Goal: Transaction & Acquisition: Purchase product/service

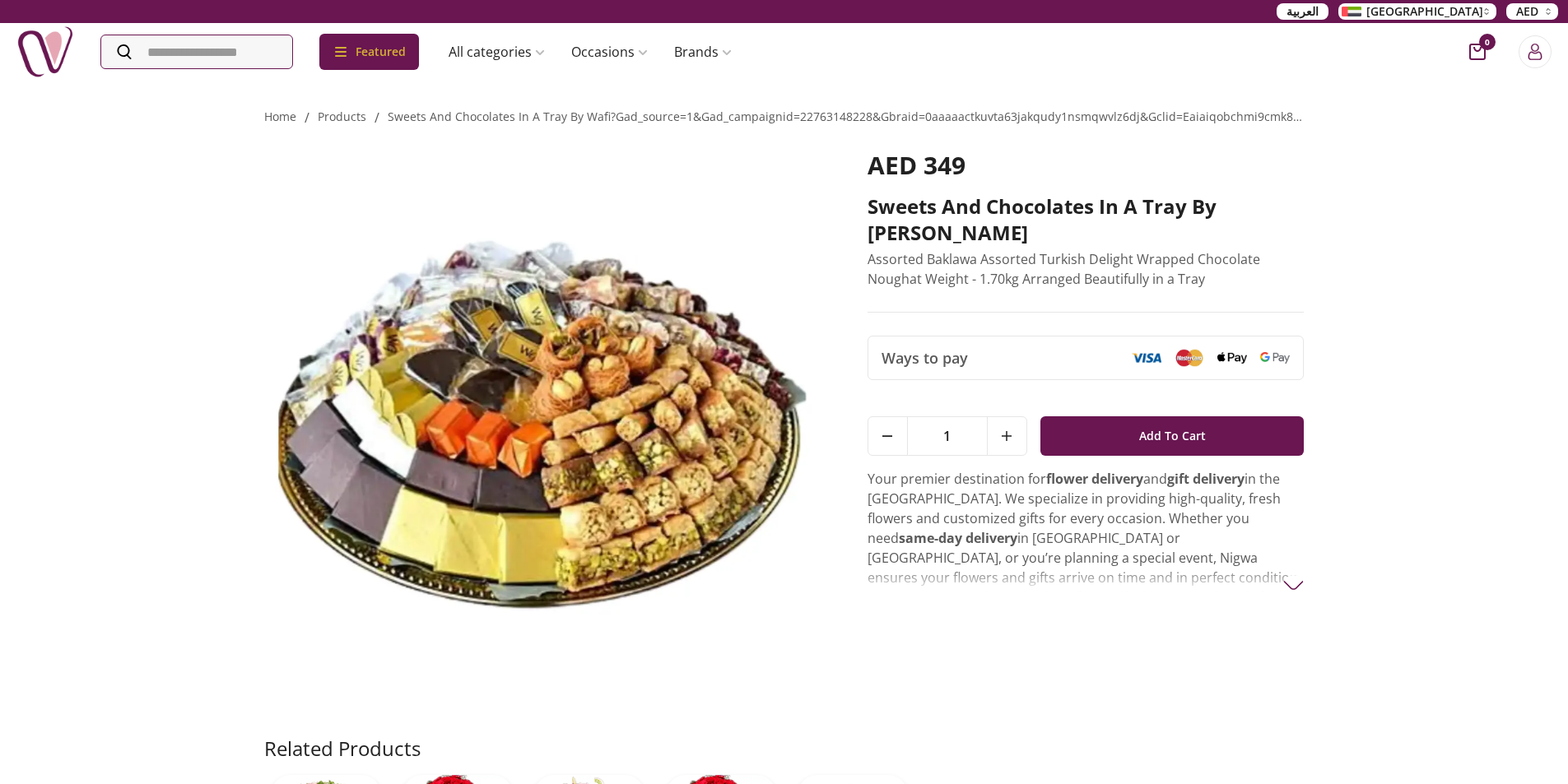
click at [629, 518] on img at bounding box center [542, 424] width 557 height 546
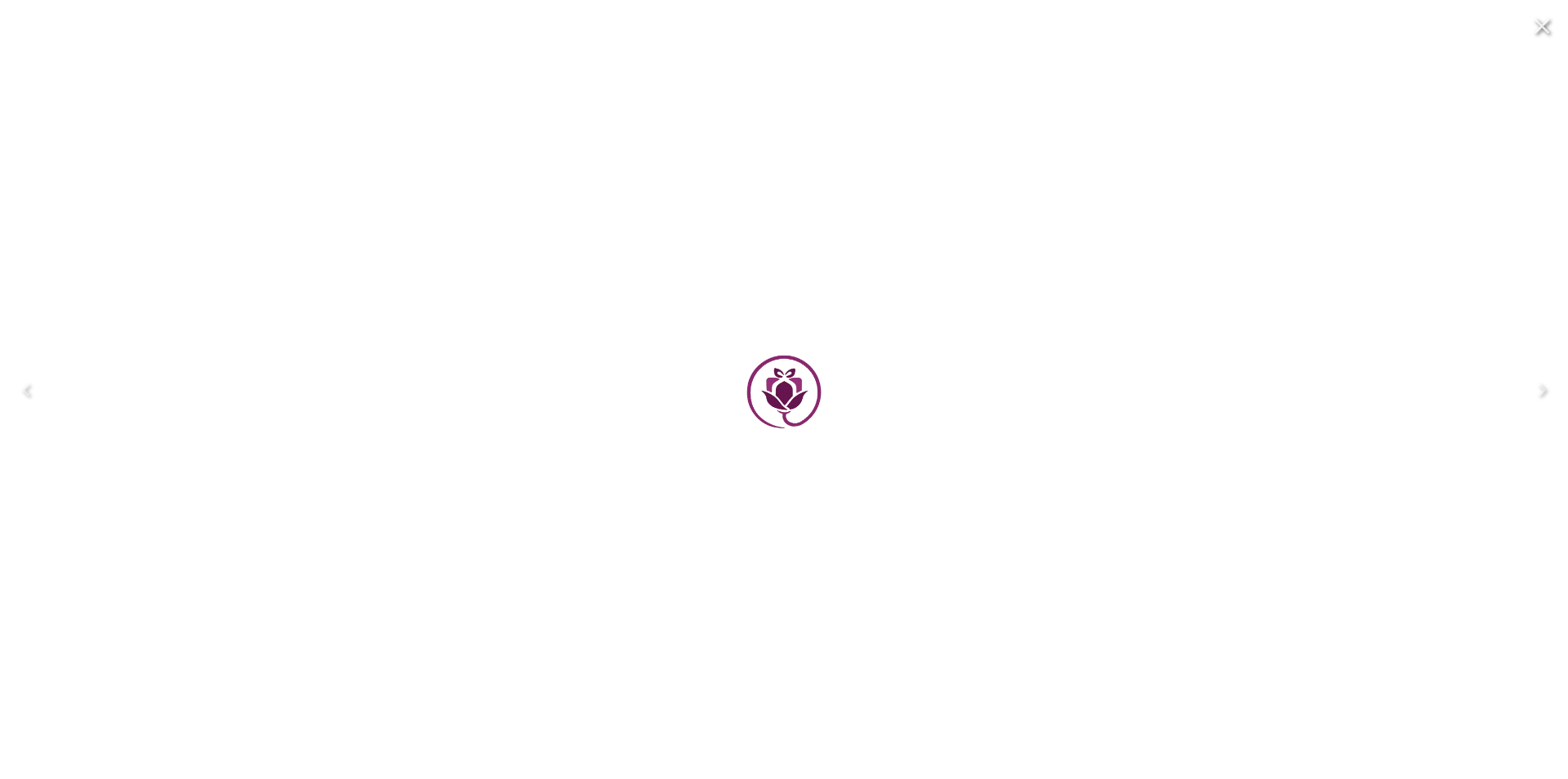
click at [625, 513] on div at bounding box center [784, 390] width 752 height 752
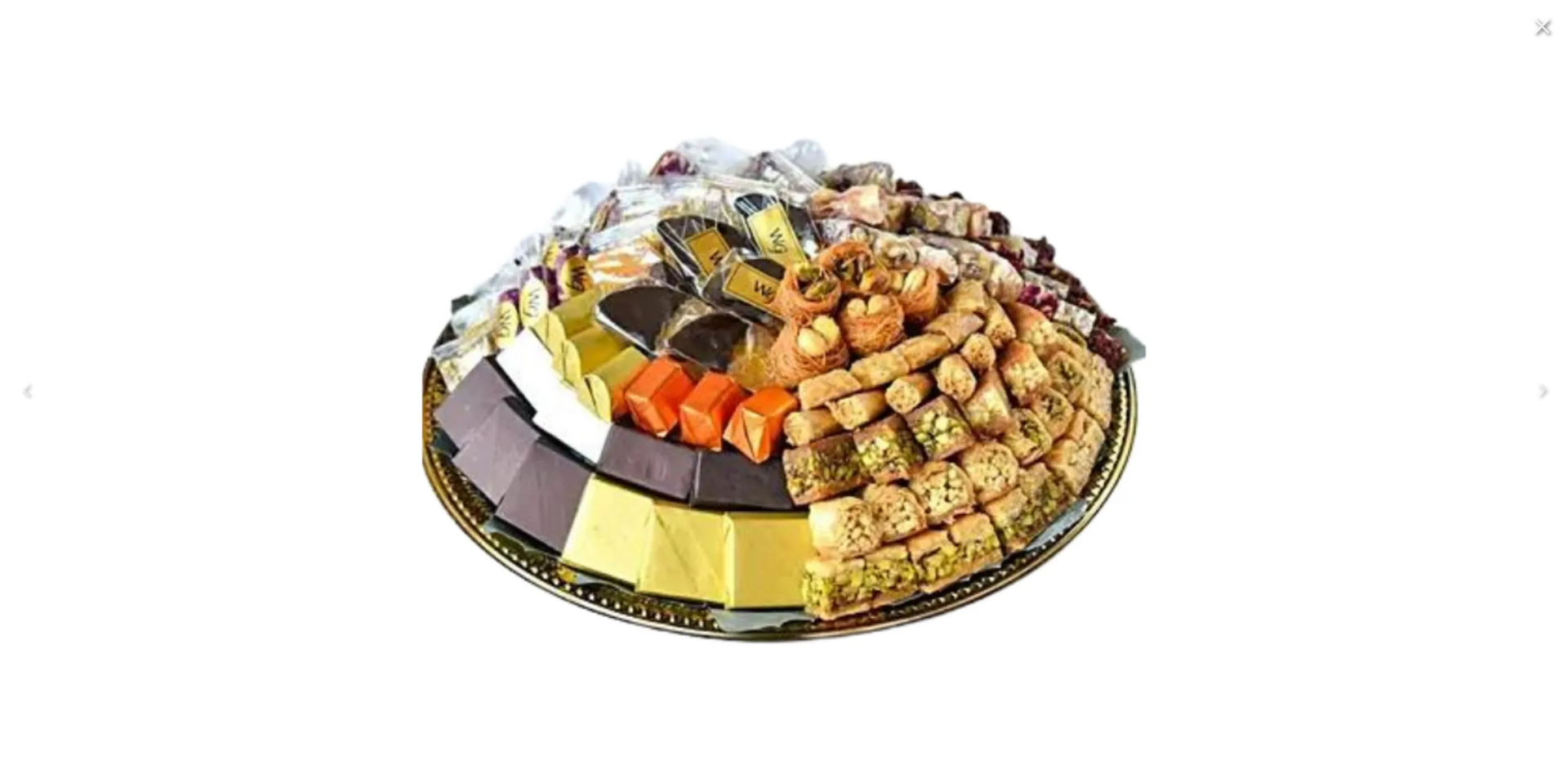
click at [972, 405] on img at bounding box center [784, 390] width 752 height 752
click at [948, 493] on img at bounding box center [784, 390] width 752 height 752
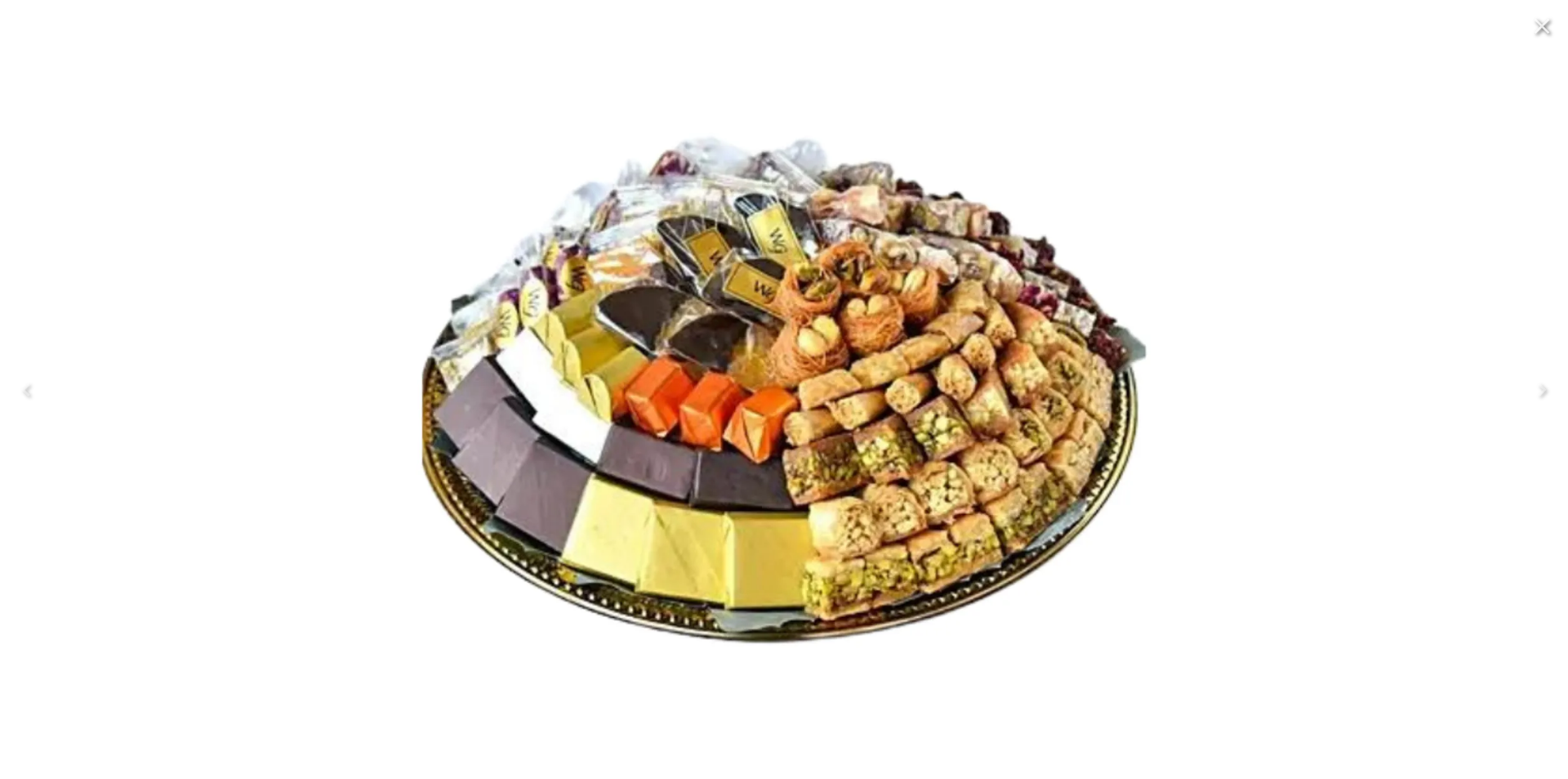
click at [941, 511] on img at bounding box center [784, 390] width 752 height 752
click at [941, 515] on img at bounding box center [784, 390] width 752 height 752
